Goal: Information Seeking & Learning: Check status

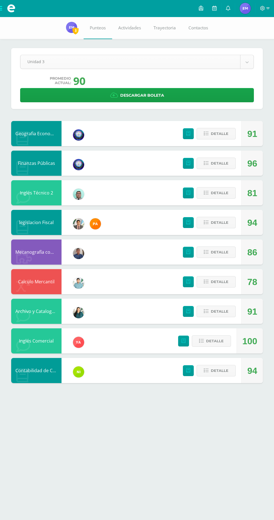
click at [60, 62] on body "Mis cursos Archivos Cerrar panel Archivo y Catalogacion EspIngles [PERSON_NAME]…" at bounding box center [137, 197] width 274 height 394
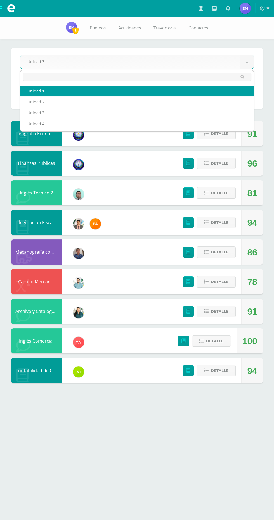
select select "Unidad 1"
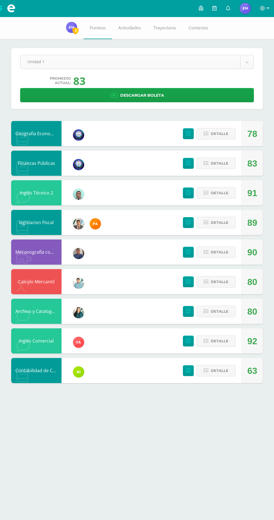
click at [49, 60] on body "Mis cursos Archivos Cerrar panel Archivo y Catalogacion EspIngles [PERSON_NAME]…" at bounding box center [137, 197] width 274 height 394
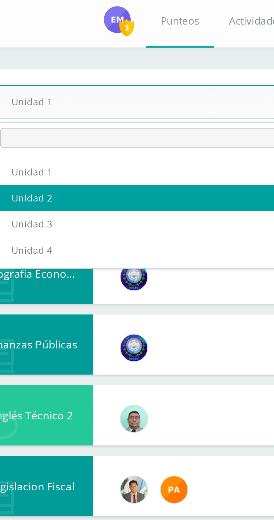
select select "Unidad 2"
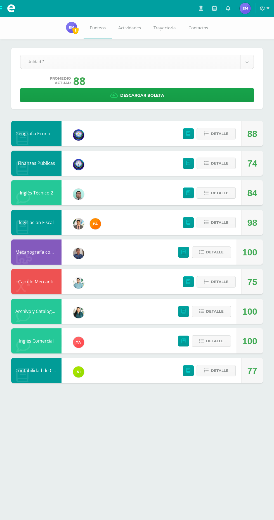
click at [52, 57] on body "Mis cursos Archivos Cerrar panel Archivo y Catalogacion EspIngles [PERSON_NAME]…" at bounding box center [137, 197] width 274 height 394
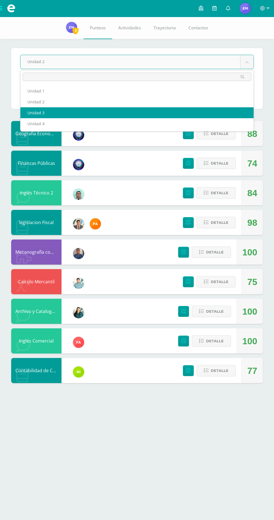
select select "Unidad 3"
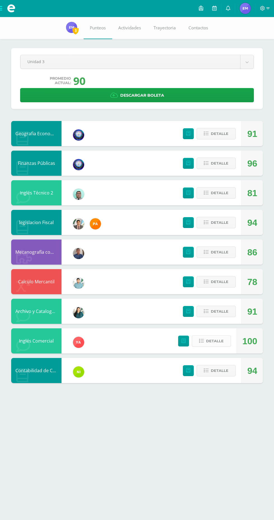
click at [218, 344] on span "Detalle" at bounding box center [215, 341] width 18 height 10
click at [57, 66] on body "Mis cursos Archivos Cerrar panel Archivo y Catalogacion EspIngles [PERSON_NAME]…" at bounding box center [137, 197] width 274 height 394
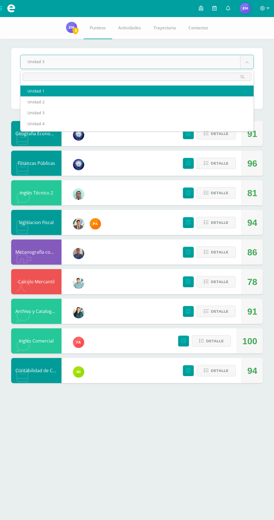
select select "Unidad 1"
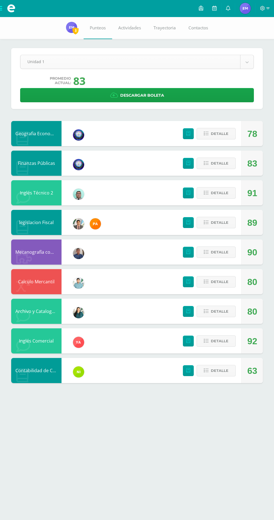
click at [49, 57] on body "Mis cursos Archivos Cerrar panel Archivo y Catalogacion EspIngles [PERSON_NAME]…" at bounding box center [137, 197] width 274 height 394
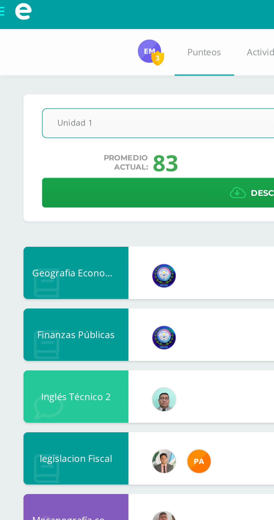
click at [86, 61] on body "Mis cursos Archivos Cerrar panel Archivo y Catalogacion EspIngles [PERSON_NAME]…" at bounding box center [137, 197] width 274 height 394
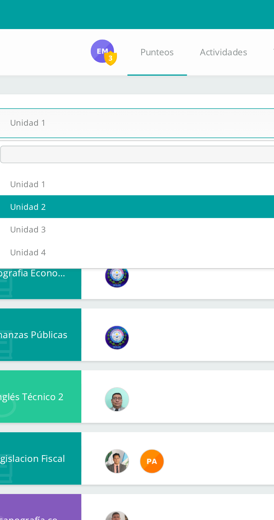
select select "Unidad 2"
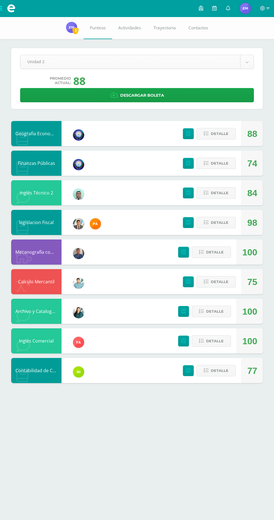
click at [59, 65] on body "Mis cursos Archivos Cerrar panel Archivo y Catalogacion EspIngles [PERSON_NAME]…" at bounding box center [137, 197] width 274 height 394
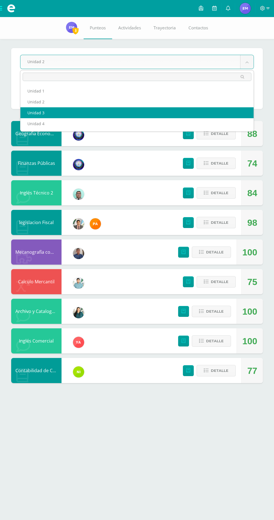
select select "Unidad 3"
